Goal: Information Seeking & Learning: Learn about a topic

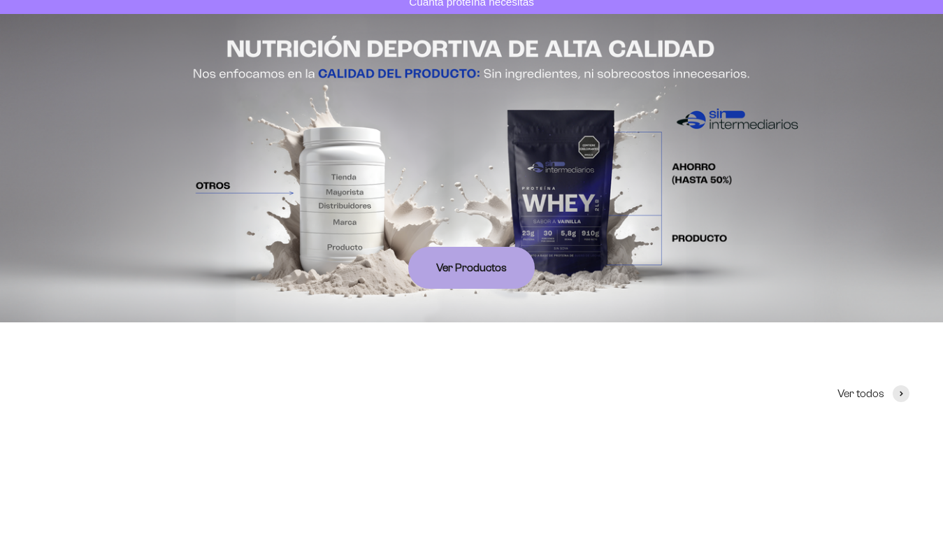
scroll to position [125, 0]
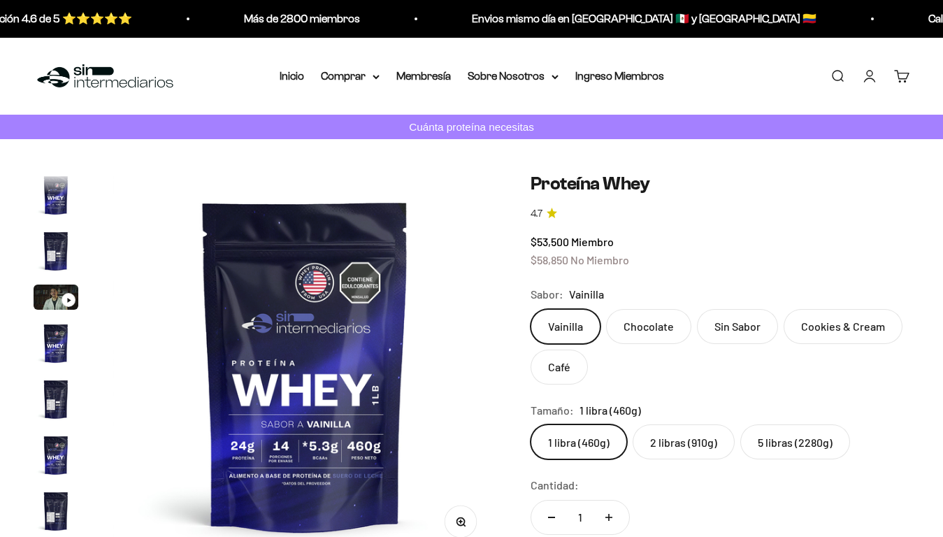
scroll to position [673, 0]
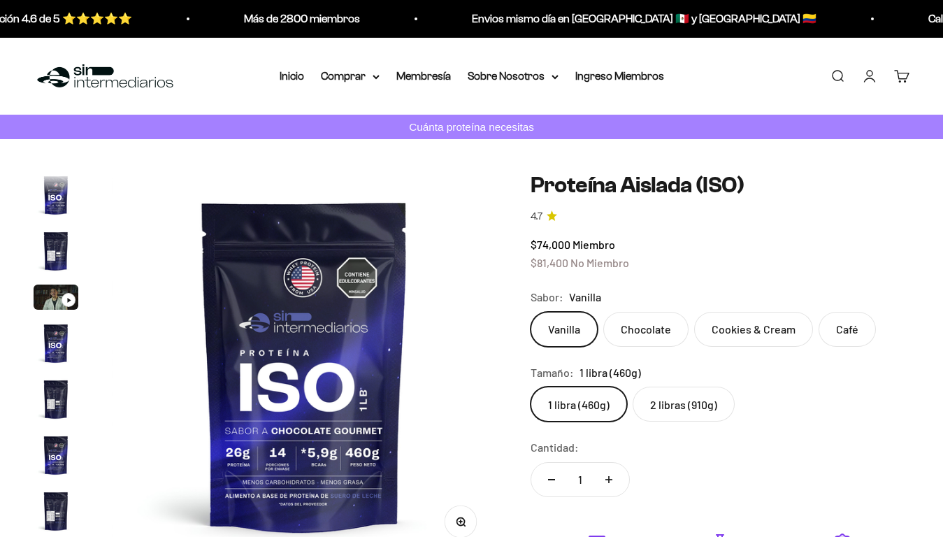
scroll to position [505, 0]
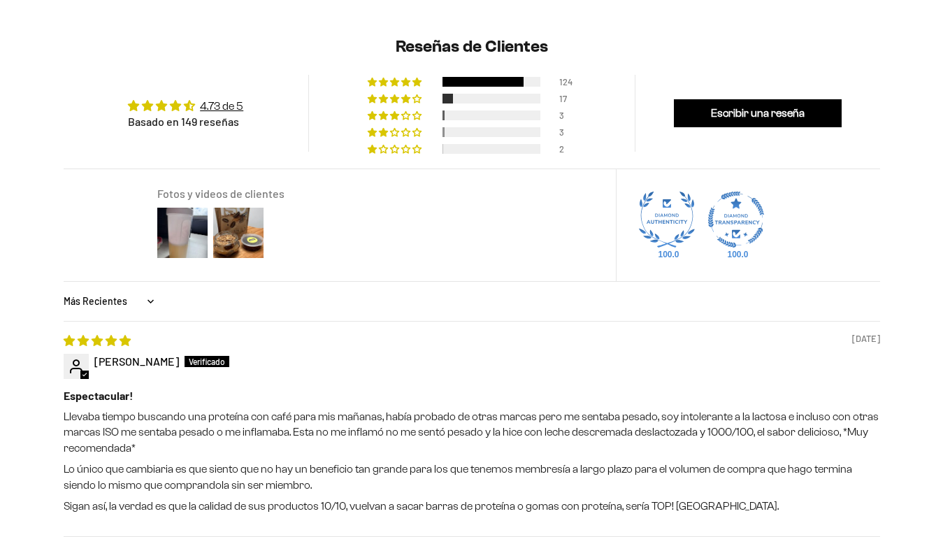
scroll to position [0, 1181]
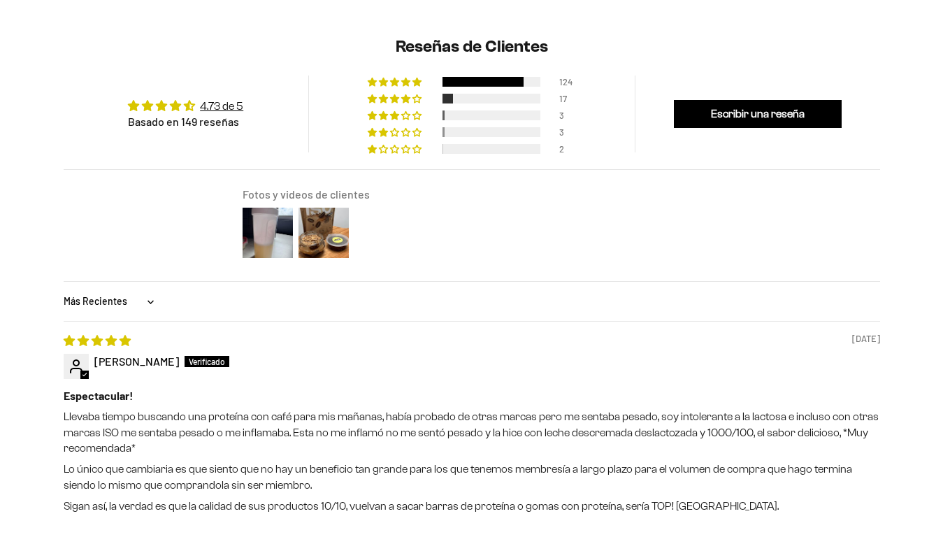
scroll to position [1024, 0]
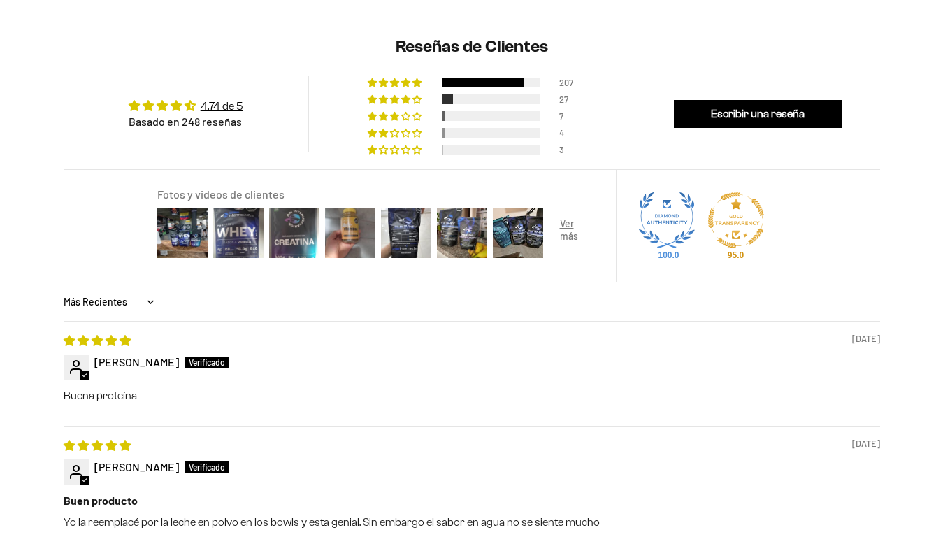
scroll to position [0, 1181]
